Goal: Task Accomplishment & Management: Complete application form

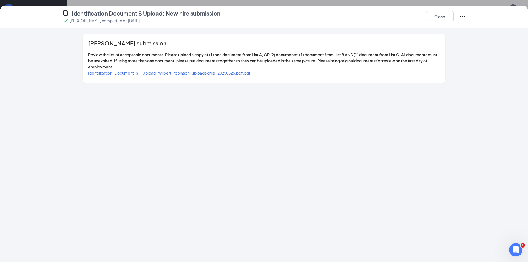
scroll to position [177, 0]
click at [432, 16] on button "Close" at bounding box center [440, 16] width 28 height 11
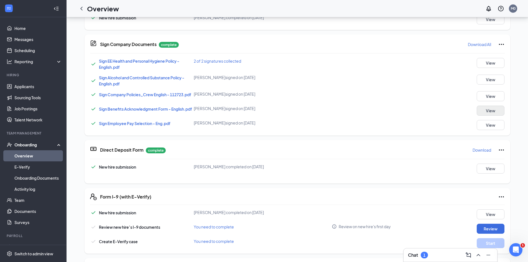
scroll to position [121, 0]
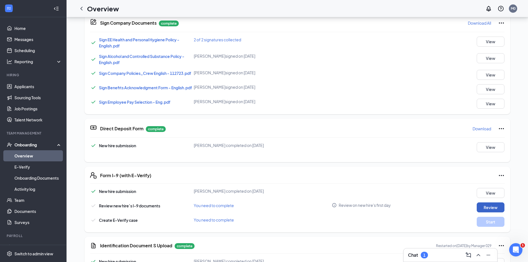
click at [487, 205] on button "Review" at bounding box center [491, 207] width 28 height 10
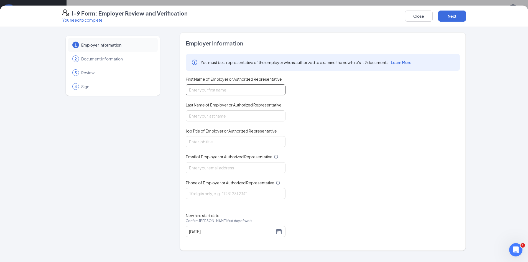
drag, startPoint x: 223, startPoint y: 88, endPoint x: 223, endPoint y: 92, distance: 4.2
click at [223, 88] on input "First Name of Employer or Authorized Representative" at bounding box center [236, 89] width 100 height 11
type input "[PERSON_NAME]"
click at [219, 116] on input "Last Name of Employer or Authorized Representative" at bounding box center [236, 115] width 100 height 11
type input "[PERSON_NAME]"
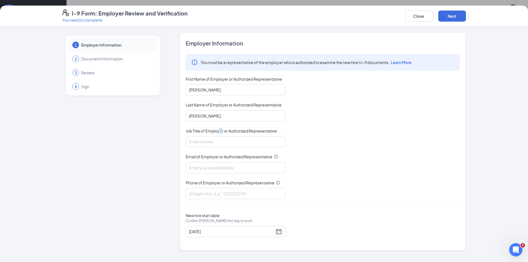
click at [221, 133] on span "Job Title of Employer or Authorized Representative" at bounding box center [231, 131] width 91 height 6
drag, startPoint x: 221, startPoint y: 141, endPoint x: 221, endPoint y: 145, distance: 3.9
click at [221, 142] on input "Job Title of Employer or Authorized Representative" at bounding box center [236, 141] width 100 height 11
type input "Unit Director"
click at [210, 166] on input "Email of Employer or Authorized Representative" at bounding box center [236, 167] width 100 height 11
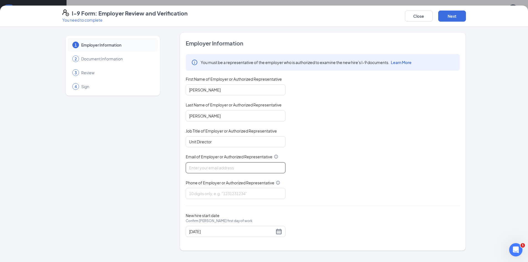
type input "[EMAIL_ADDRESS][DOMAIN_NAME]"
click at [225, 193] on input "Phone of Employer or Authorized Representative" at bounding box center [236, 193] width 100 height 11
type input "9198591131"
click at [455, 15] on button "Next" at bounding box center [452, 16] width 28 height 11
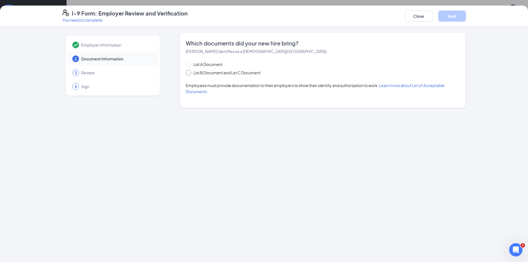
click at [216, 72] on span "List B Document and List C Document" at bounding box center [227, 73] width 72 height 6
click at [190, 72] on input "List B Document and List C Document" at bounding box center [188, 72] width 4 height 4
radio input "true"
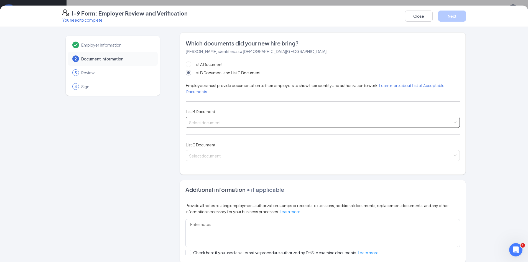
click at [226, 119] on input "search" at bounding box center [321, 121] width 264 height 8
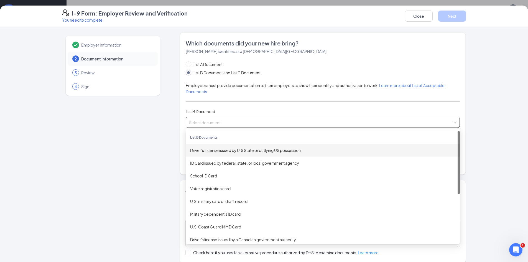
click at [215, 150] on div "Driver’s License issued by U.S State or outlying US possession" at bounding box center [322, 150] width 265 height 6
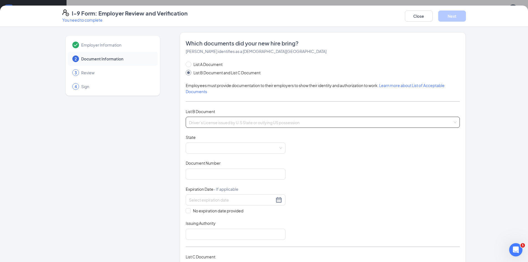
click at [229, 124] on span "Driver’s License issued by U.S State or outlying US possession" at bounding box center [322, 122] width 267 height 11
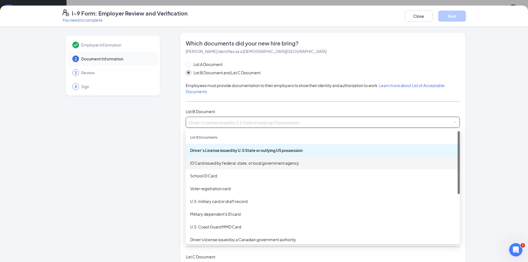
click at [218, 167] on div "ID Card issued by federal, state, or local government agency" at bounding box center [323, 163] width 274 height 13
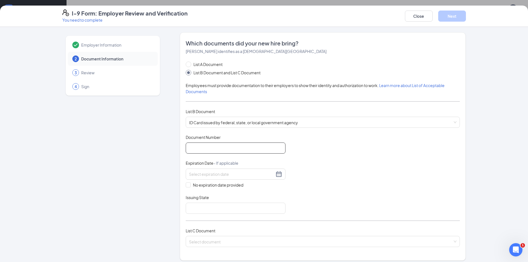
click at [204, 149] on input "Document Number" at bounding box center [236, 147] width 100 height 11
type input "000031958292"
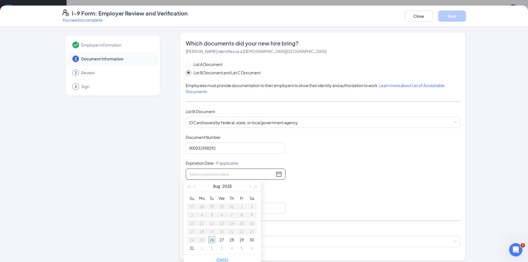
click at [262, 175] on input at bounding box center [231, 174] width 85 height 6
click at [211, 220] on div "14" at bounding box center [211, 223] width 7 height 7
type input "[DATE]"
click at [245, 210] on input "Issuing State" at bounding box center [236, 208] width 100 height 11
type input "[US_STATE] Department of Motor Vehicles"
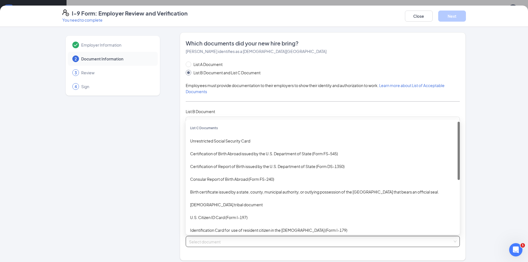
click at [218, 240] on input "search" at bounding box center [321, 240] width 264 height 8
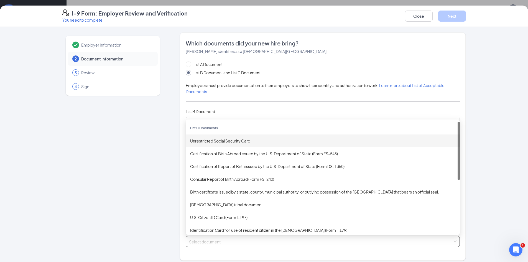
click at [216, 140] on div "Unrestricted Social Security Card" at bounding box center [322, 141] width 265 height 6
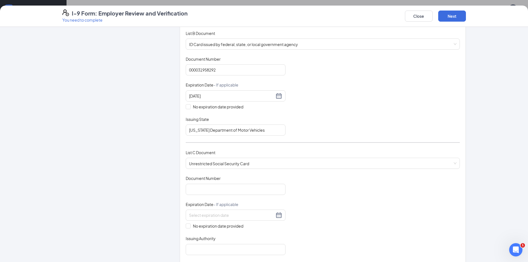
scroll to position [80, 0]
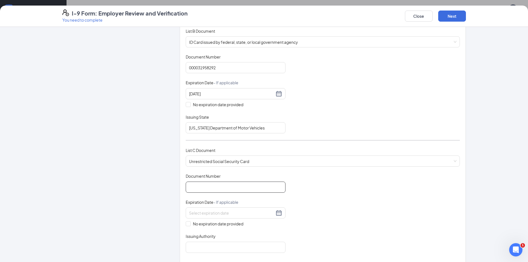
click at [257, 187] on input "Document Number" at bounding box center [236, 187] width 100 height 11
type input "243713059"
click at [188, 225] on span at bounding box center [188, 223] width 5 height 5
click at [188, 225] on input "No expiration date provided" at bounding box center [188, 223] width 4 height 4
checkbox input "true"
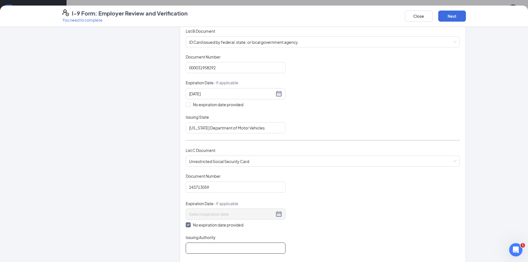
click at [196, 248] on input "Issuing Authority" at bounding box center [236, 248] width 100 height 11
type input "d"
type input "Department of health and human services"
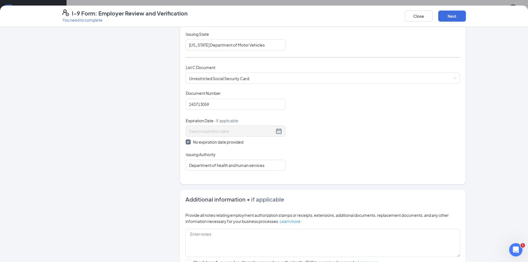
scroll to position [182, 0]
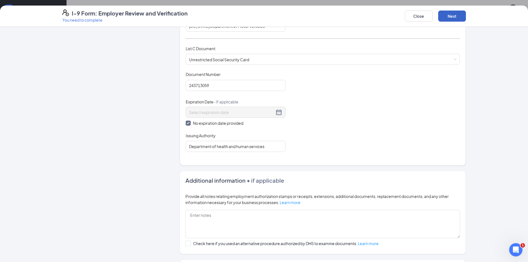
click at [461, 15] on button "Next" at bounding box center [452, 16] width 28 height 11
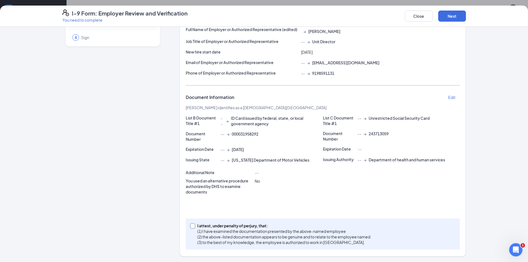
click at [191, 226] on input "I attest, under penalty of [PERSON_NAME], that: (1) I have examined the documen…" at bounding box center [192, 225] width 4 height 4
checkbox input "true"
click at [453, 15] on button "Next" at bounding box center [452, 16] width 28 height 11
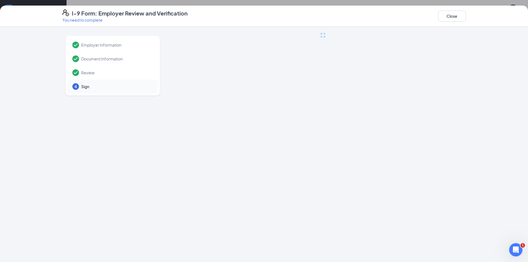
scroll to position [0, 0]
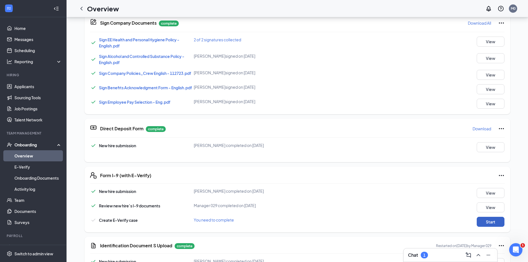
click at [491, 224] on button "Start" at bounding box center [491, 222] width 28 height 10
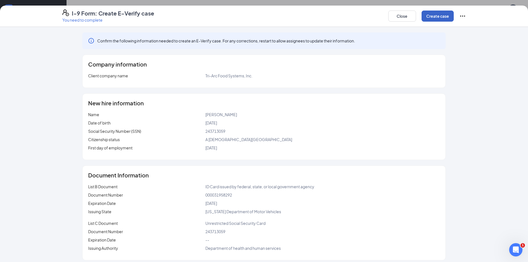
click at [445, 15] on button "Create case" at bounding box center [438, 16] width 32 height 11
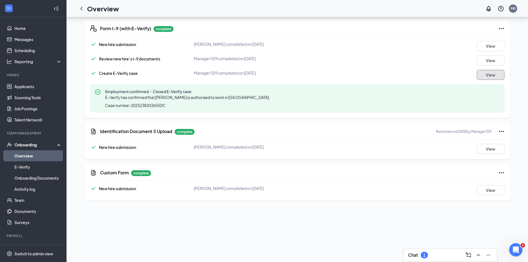
scroll to position [243, 0]
